Goal: Information Seeking & Learning: Learn about a topic

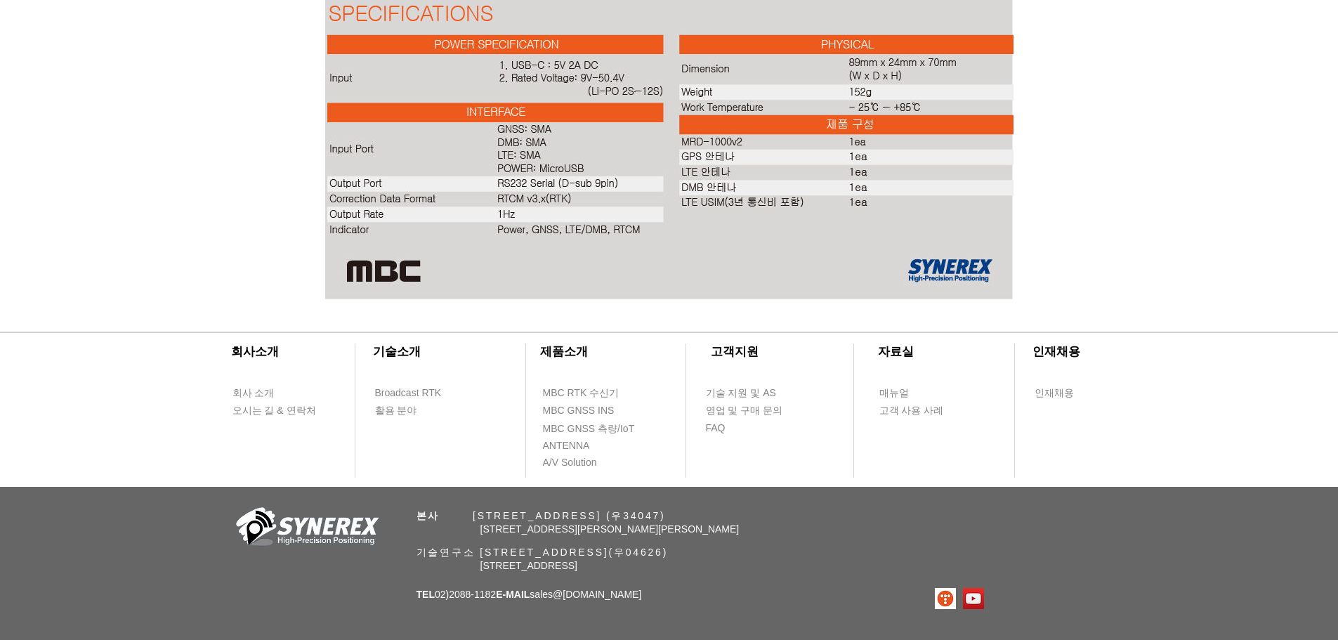
scroll to position [3213, 0]
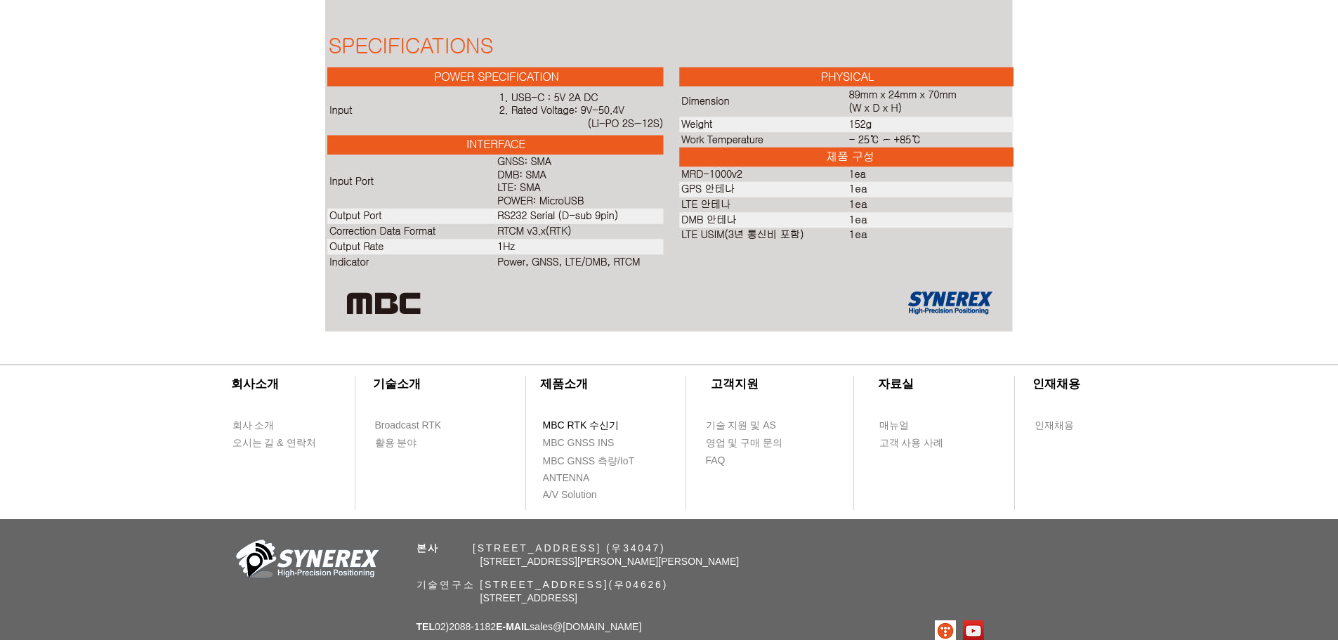
click at [615, 426] on span "MBC RTK 수신기" at bounding box center [581, 426] width 77 height 14
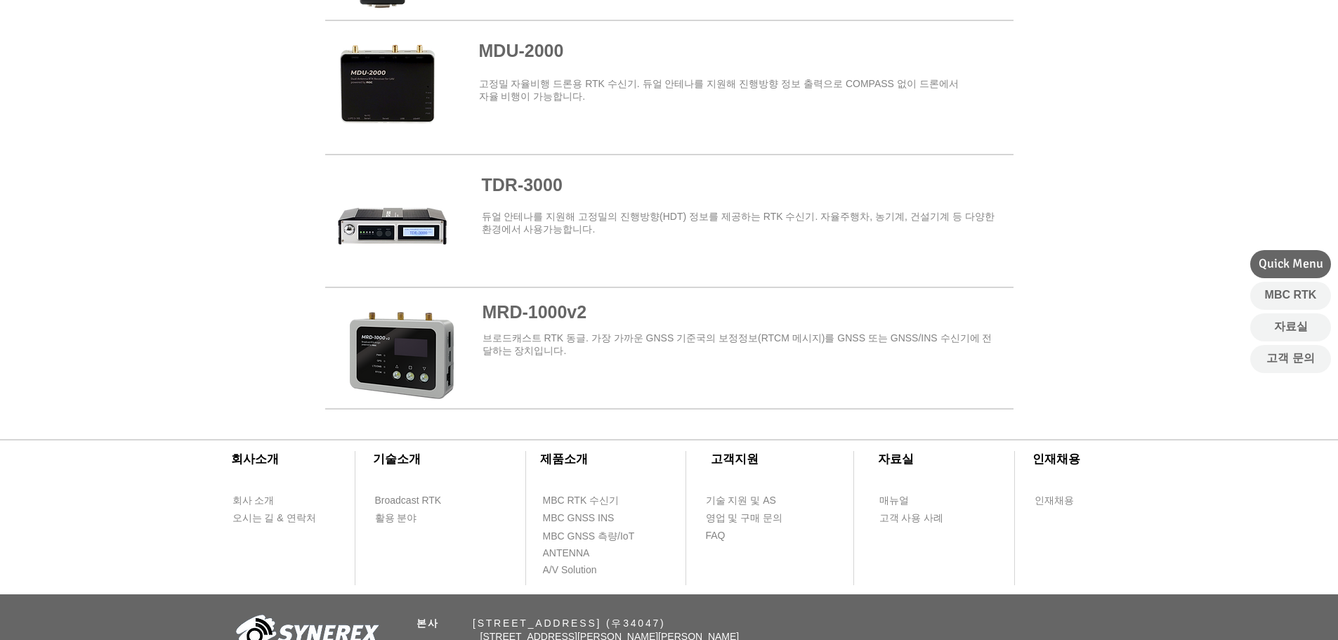
scroll to position [1752, 0]
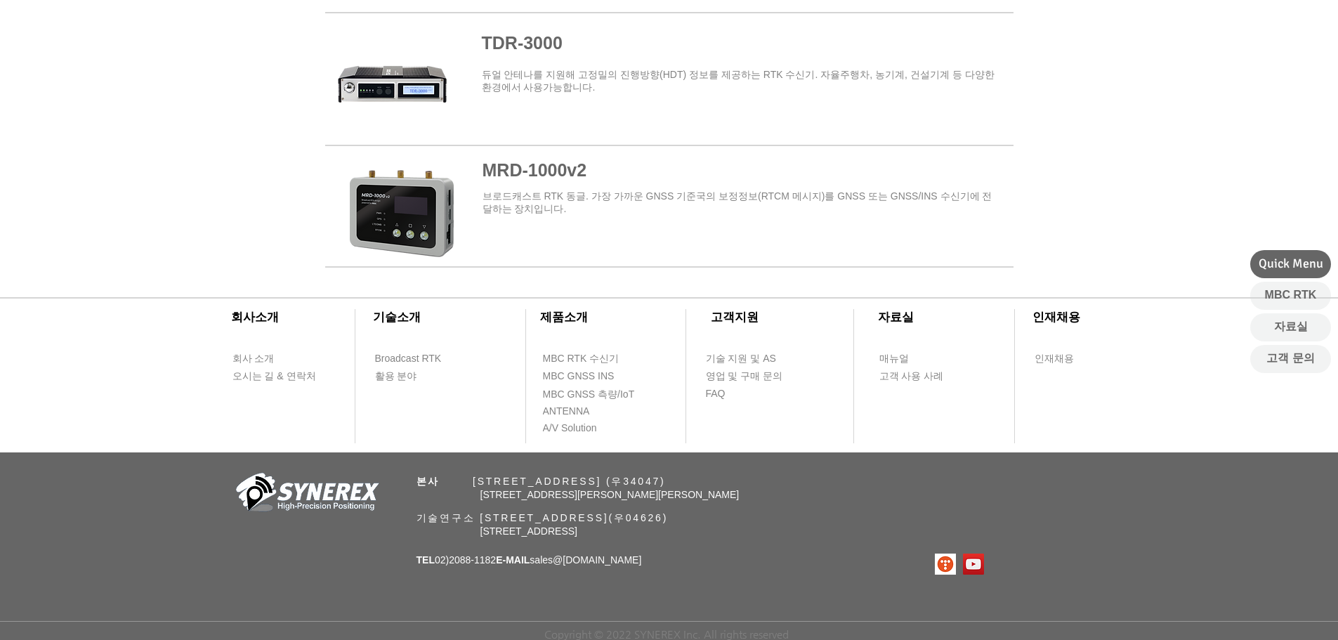
click at [575, 166] on span at bounding box center [669, 210] width 688 height 112
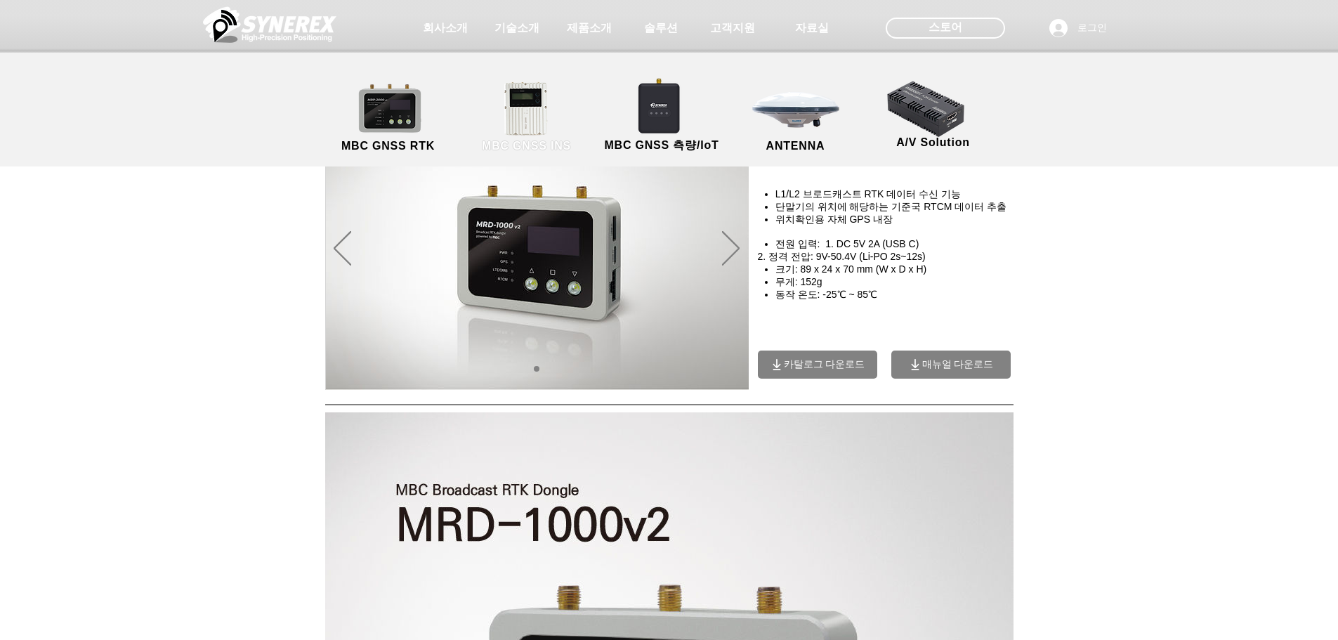
click at [511, 107] on link "MBC GNSS INS" at bounding box center [527, 118] width 126 height 74
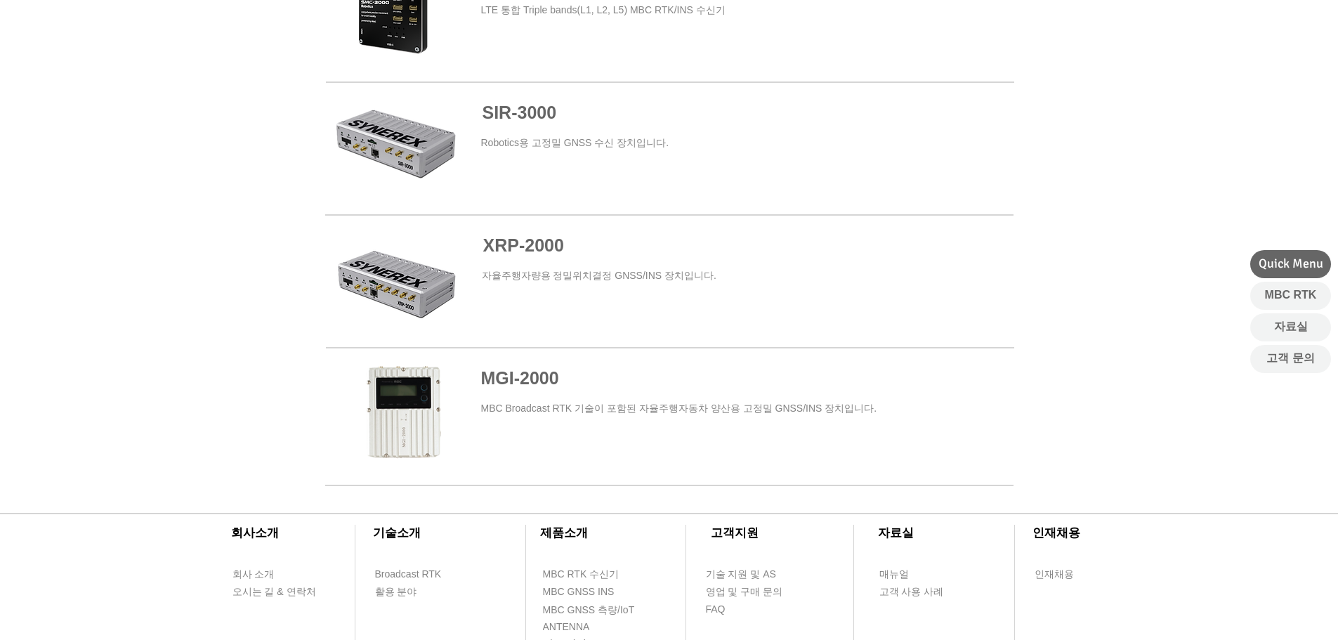
scroll to position [974, 0]
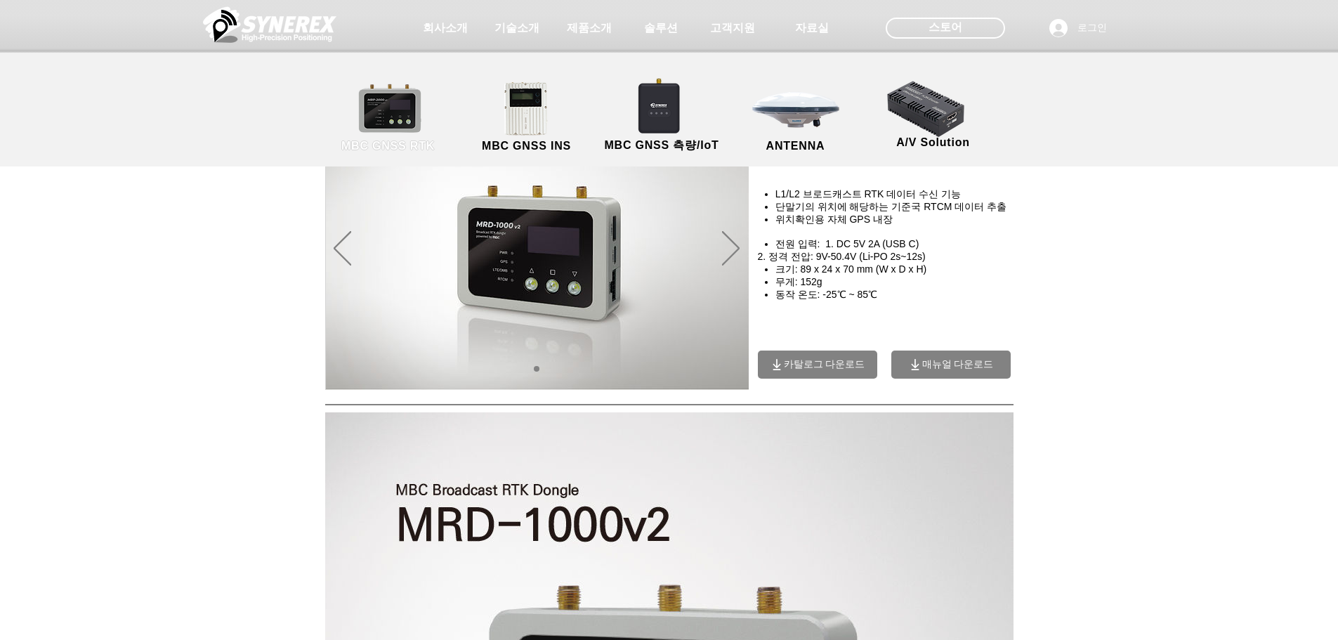
click at [398, 115] on link "MBC GNSS RTK" at bounding box center [388, 118] width 126 height 74
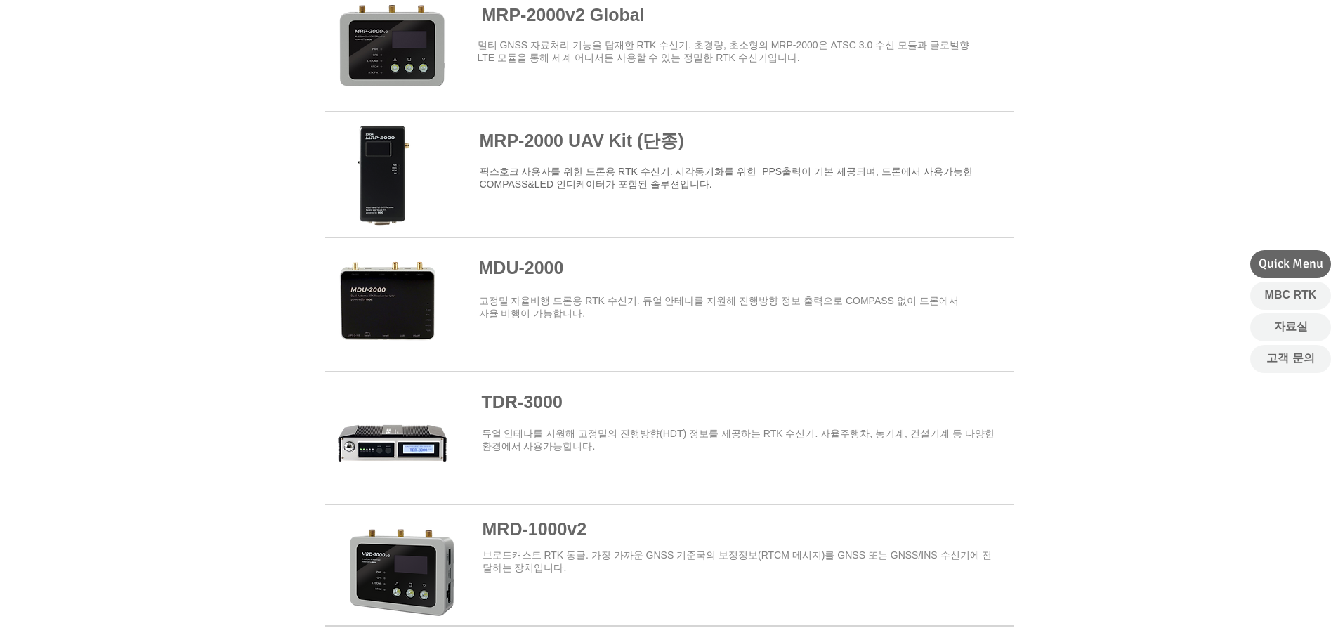
scroll to position [1405, 0]
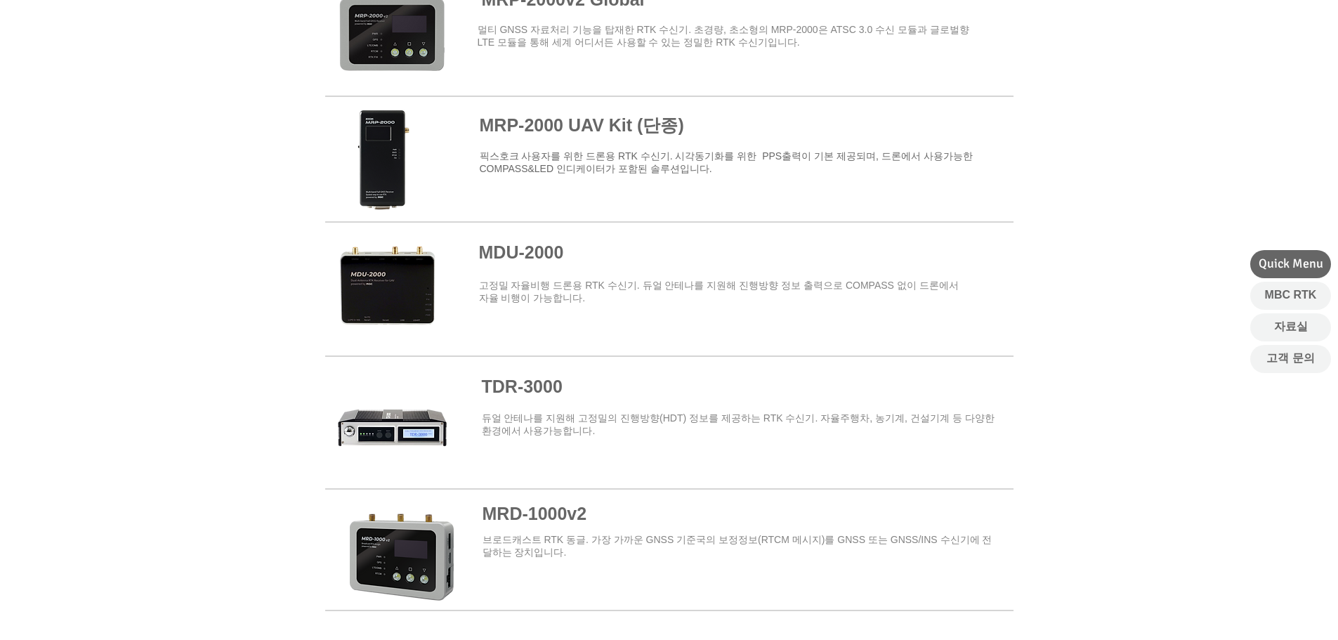
click at [406, 316] on span at bounding box center [669, 280] width 688 height 112
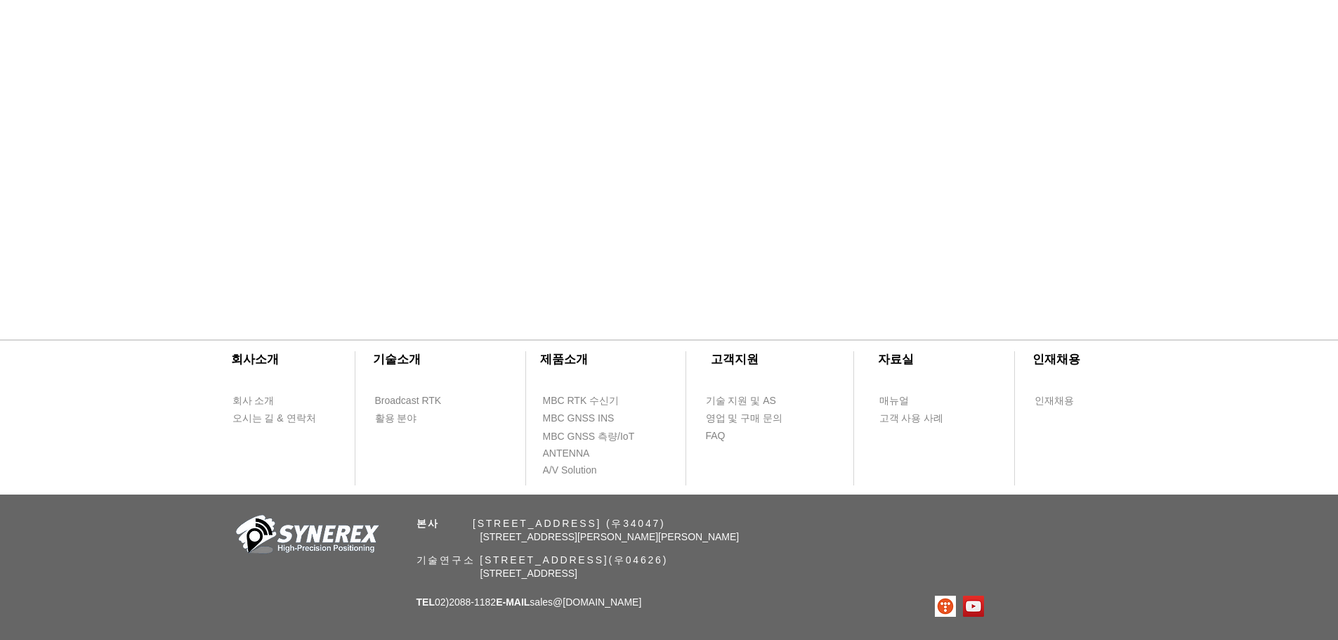
scroll to position [4051, 0]
